Goal: Task Accomplishment & Management: Manage account settings

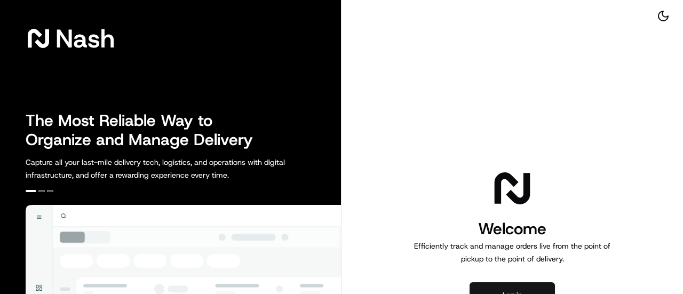
click at [545, 290] on button "Log in" at bounding box center [512, 295] width 85 height 26
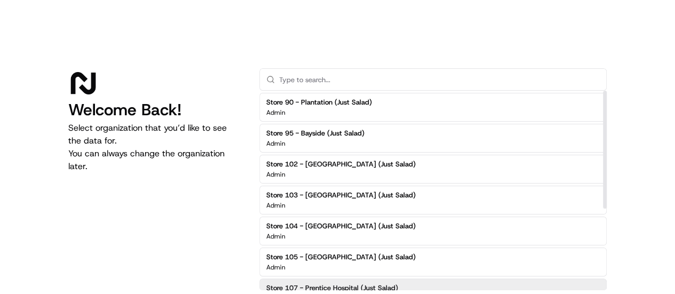
click at [414, 285] on div "Store 107 - Prentice Hospital (Just Salad) Admin" at bounding box center [433, 293] width 348 height 29
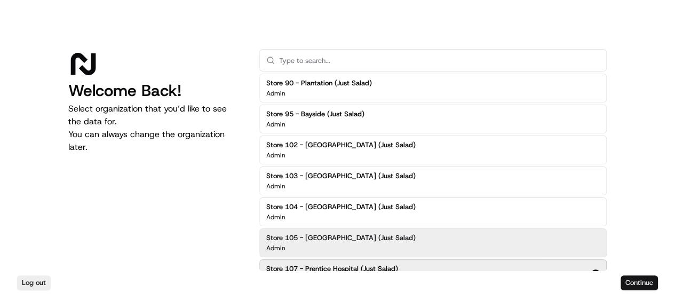
click at [634, 285] on button "Continue" at bounding box center [639, 282] width 37 height 15
